Goal: Check status: Check status

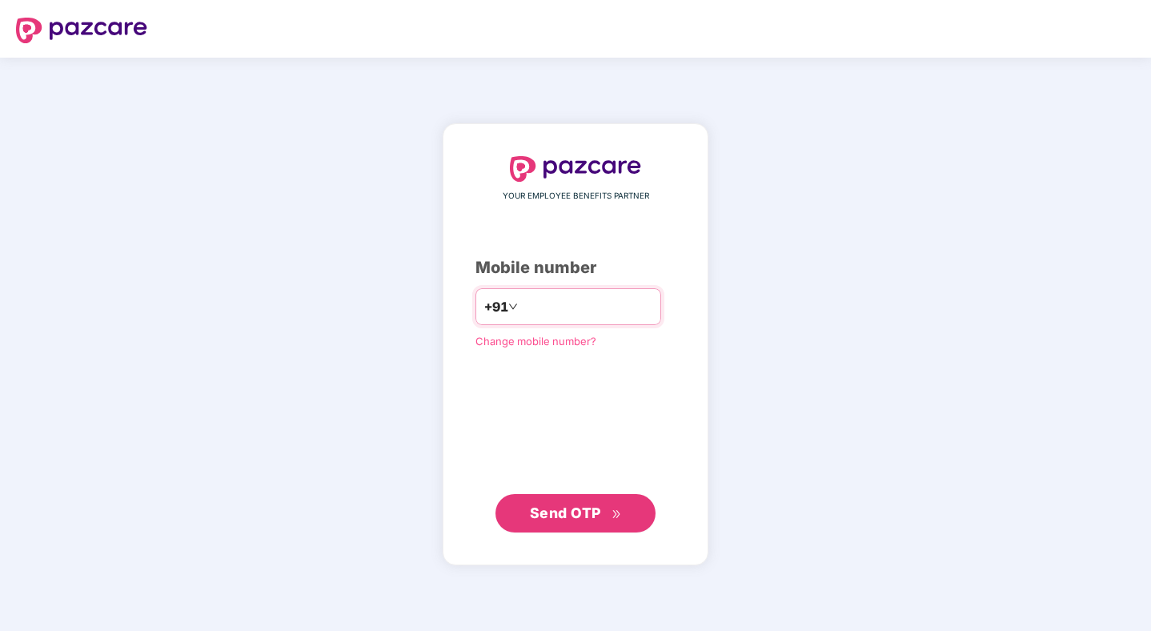
type input "**********"
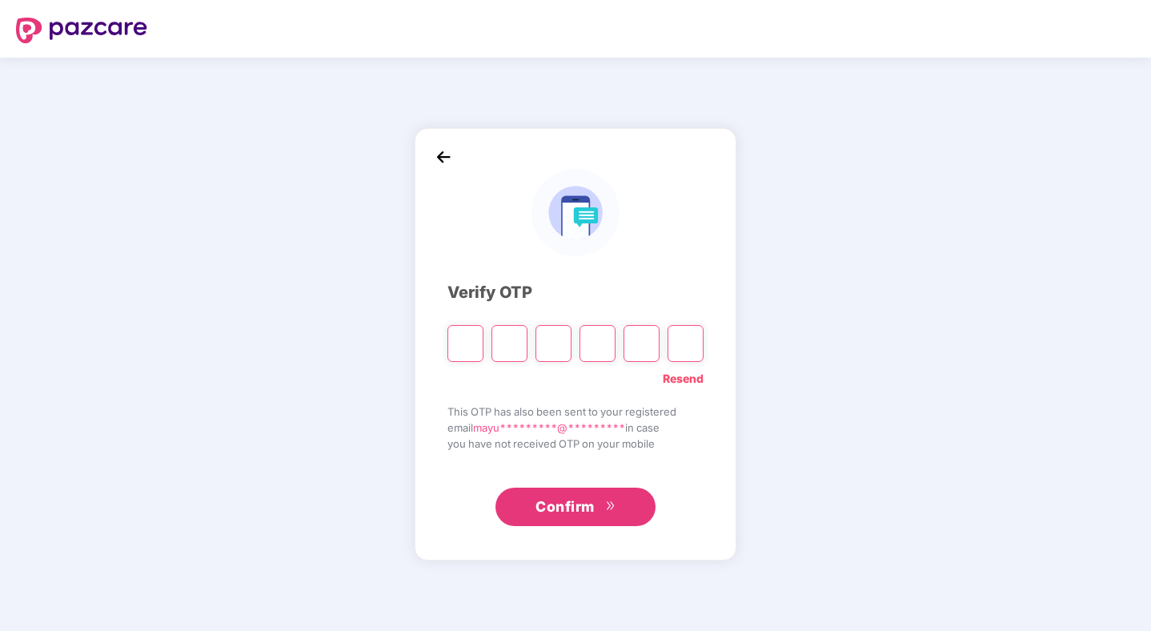
type input "*"
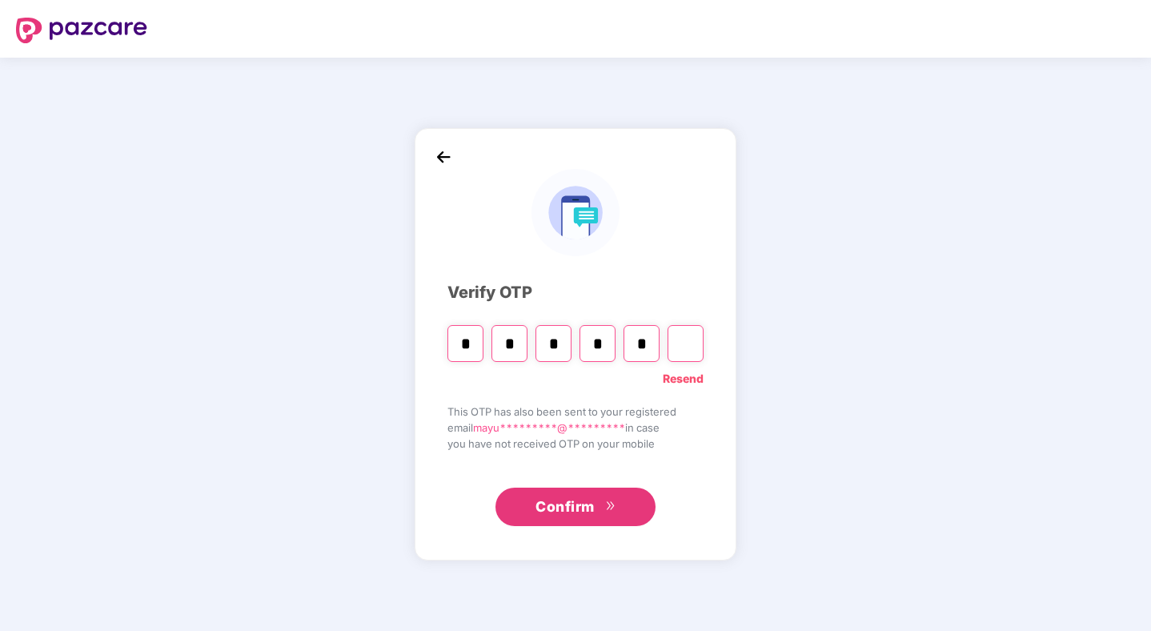
type input "*"
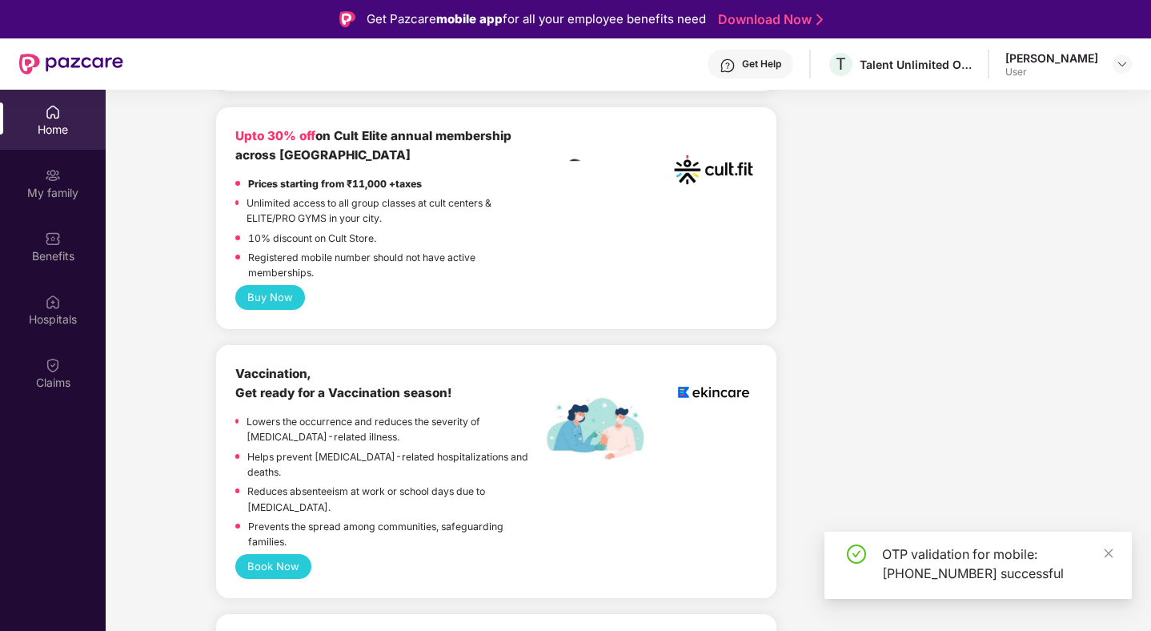
scroll to position [753, 0]
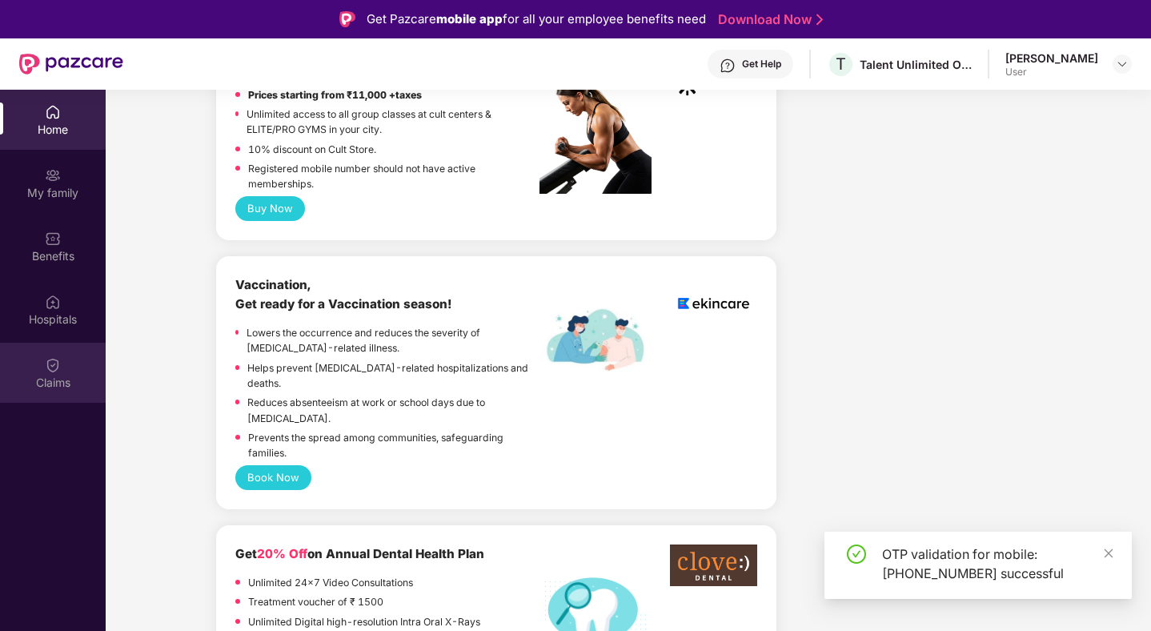
click at [78, 381] on div "Claims" at bounding box center [53, 383] width 106 height 16
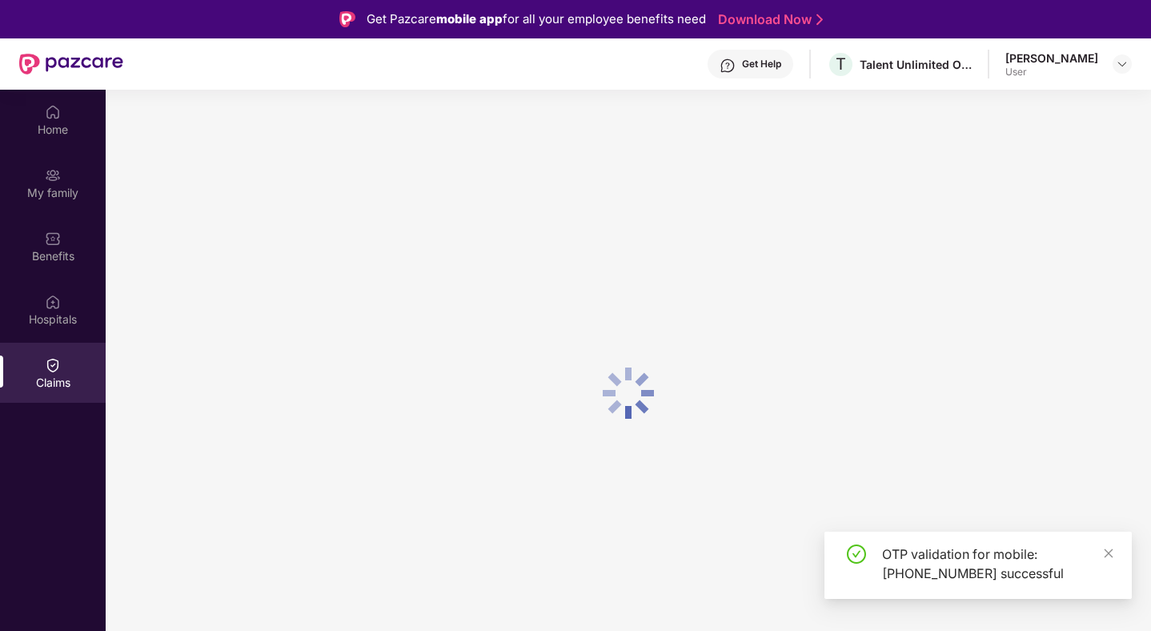
scroll to position [0, 0]
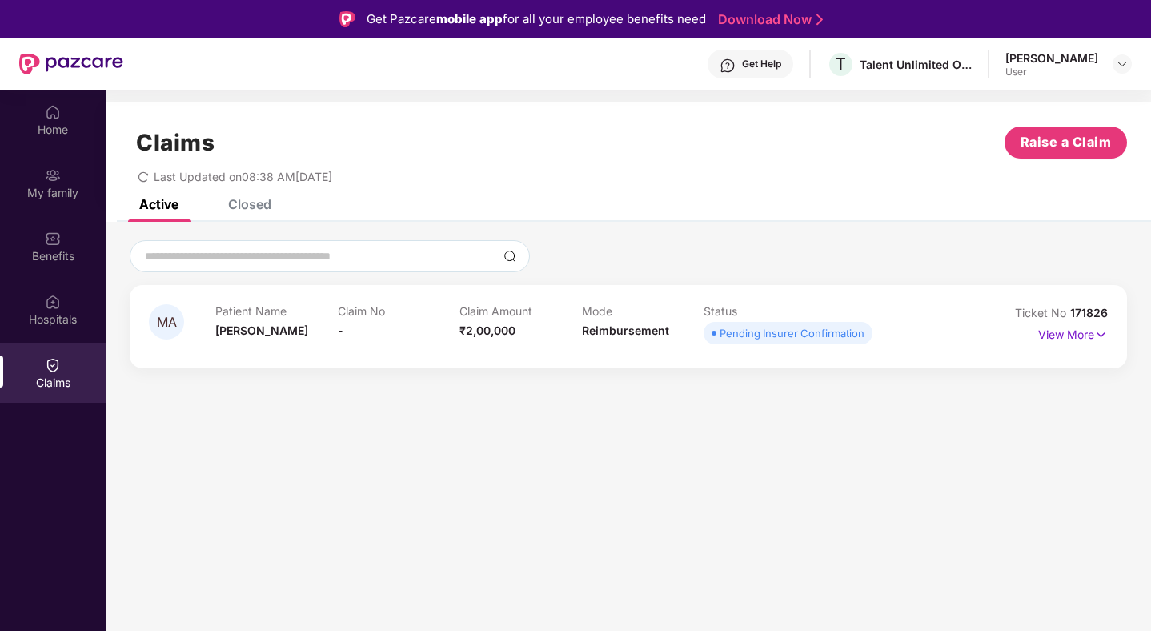
click at [1056, 336] on p "View More" at bounding box center [1074, 333] width 70 height 22
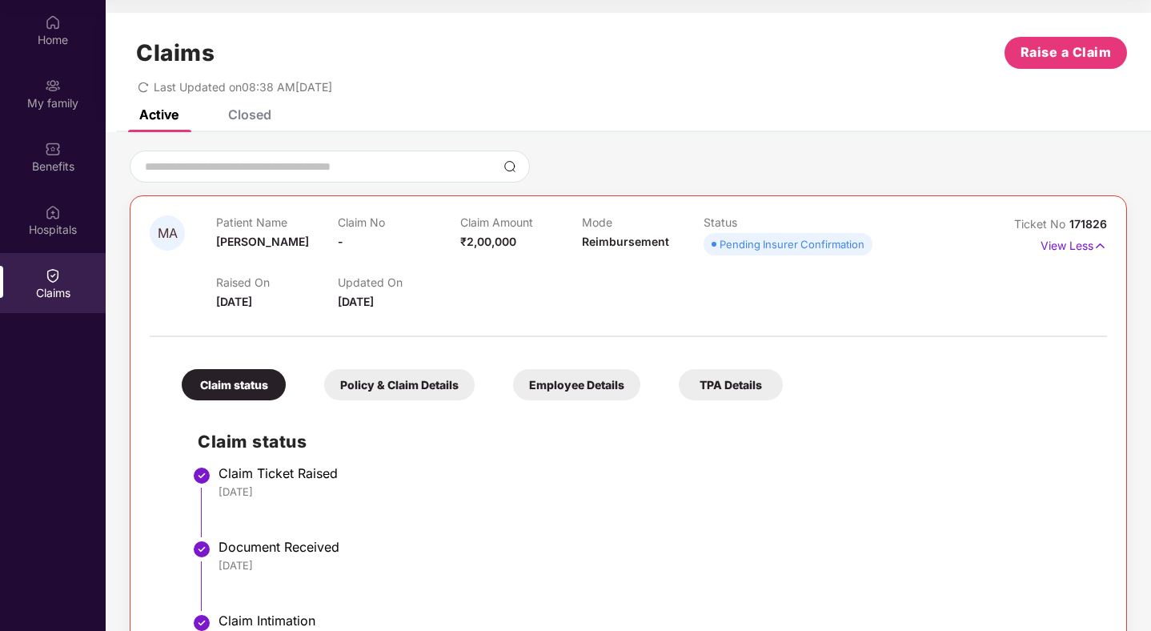
click at [828, 244] on div "Pending Insurer Confirmation" at bounding box center [792, 244] width 145 height 16
click at [436, 390] on div "Policy & Claim Details" at bounding box center [399, 384] width 151 height 31
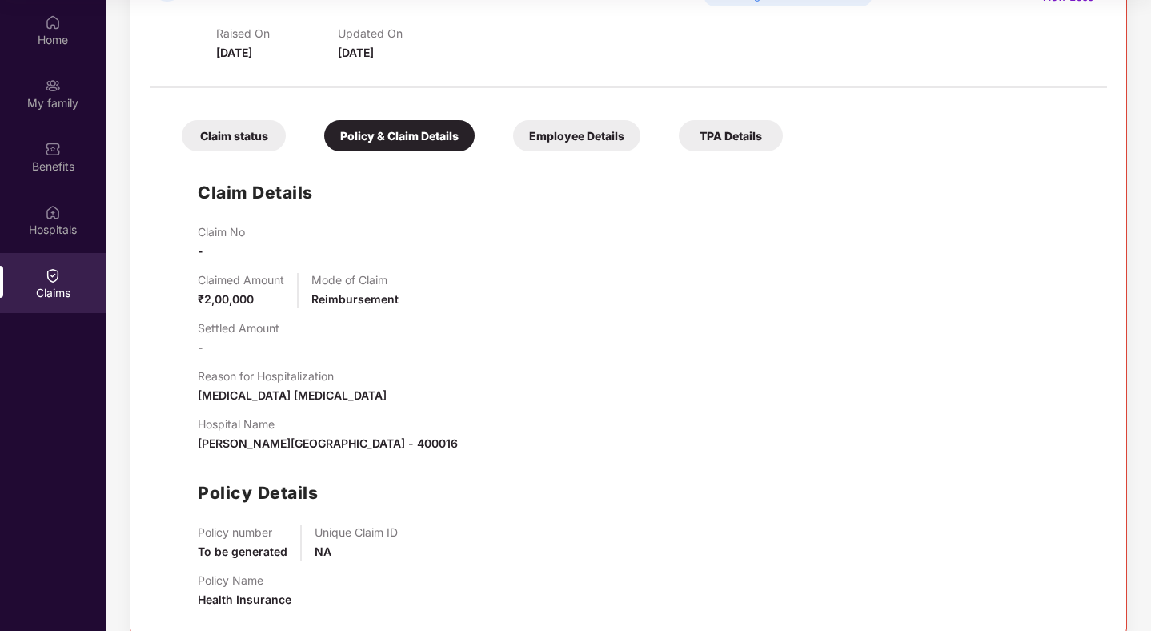
scroll to position [275, 0]
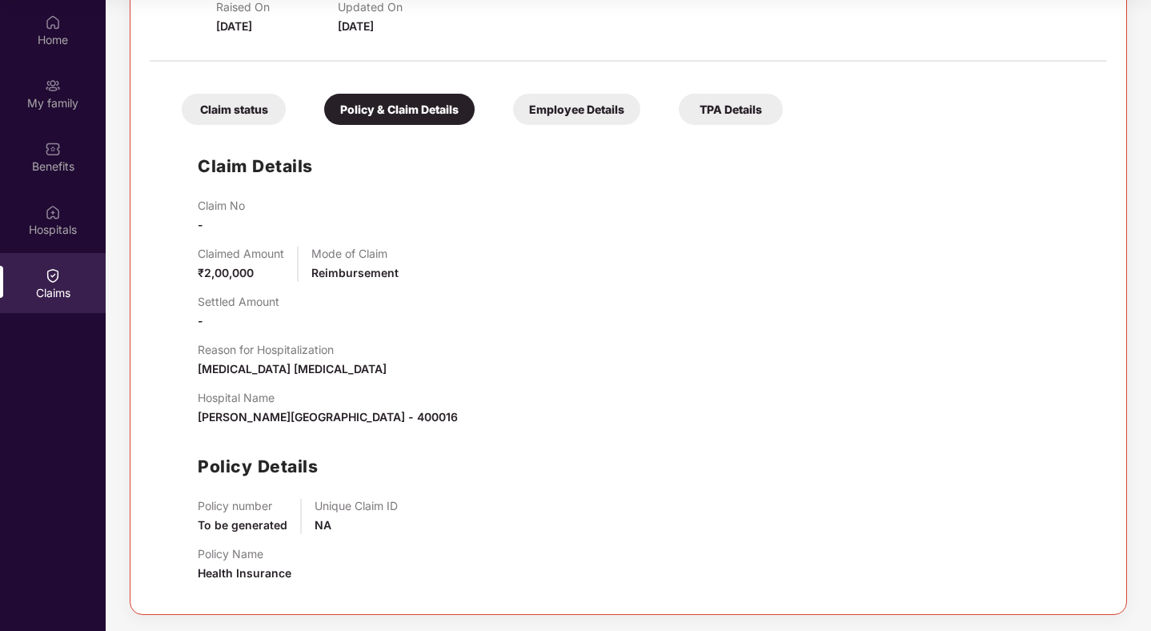
click at [551, 122] on div "Employee Details" at bounding box center [576, 109] width 127 height 31
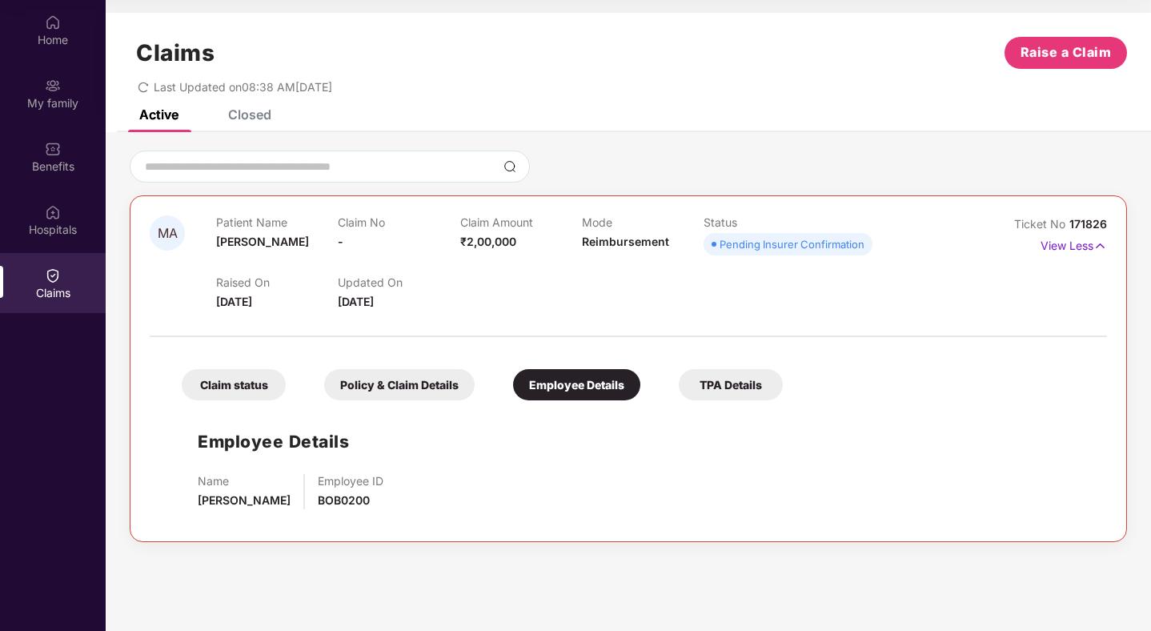
click at [551, 122] on div "Active Closed" at bounding box center [629, 121] width 1046 height 22
click at [709, 396] on div "TPA Details" at bounding box center [731, 384] width 104 height 31
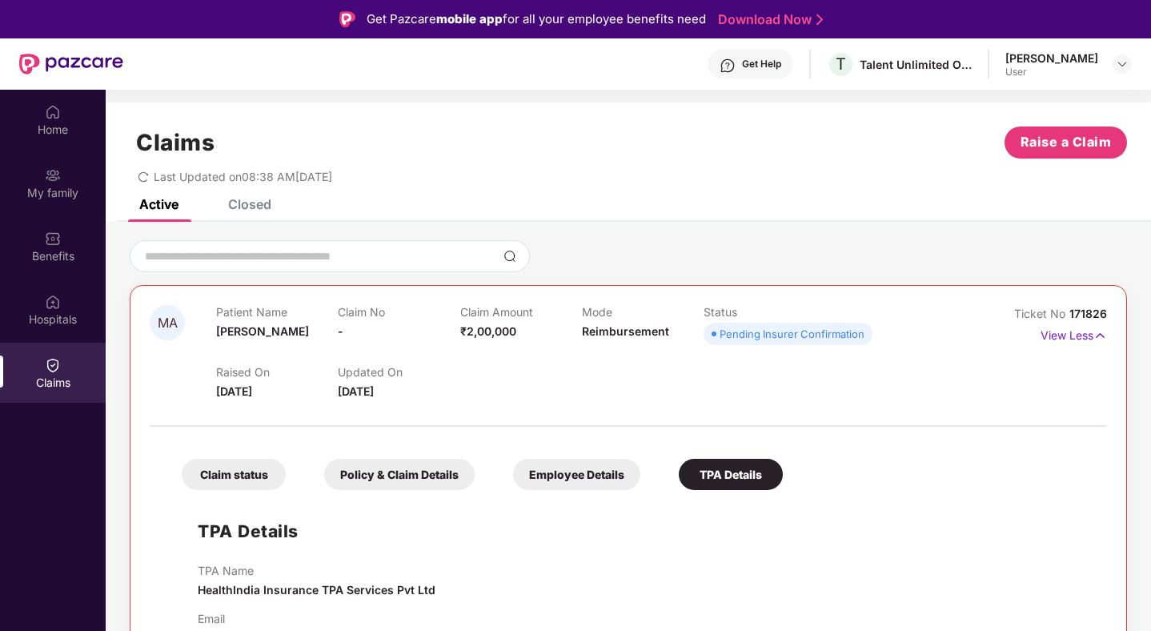
click at [148, 177] on icon "redo" at bounding box center [143, 176] width 11 height 11
